Goal: Navigation & Orientation: Find specific page/section

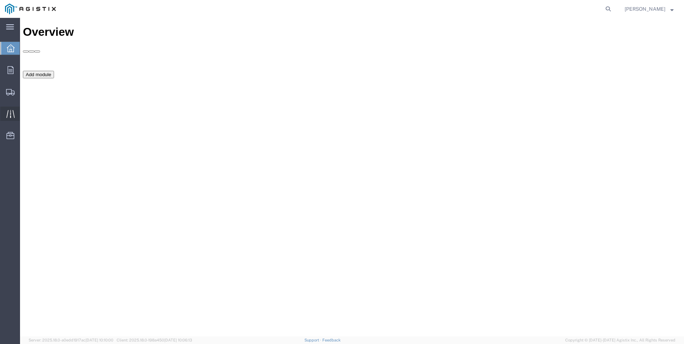
click at [9, 115] on icon at bounding box center [10, 114] width 8 height 8
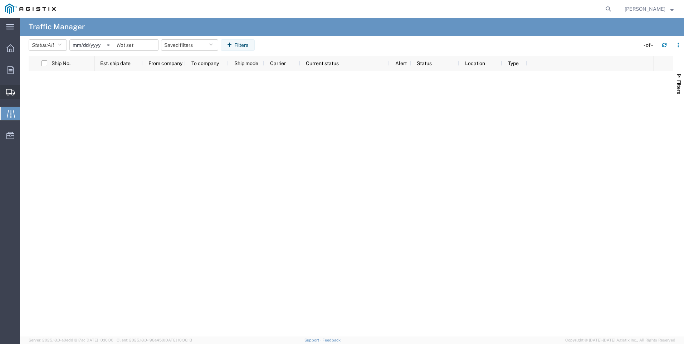
click at [8, 92] on icon at bounding box center [10, 92] width 9 height 6
